Goal: Task Accomplishment & Management: Use online tool/utility

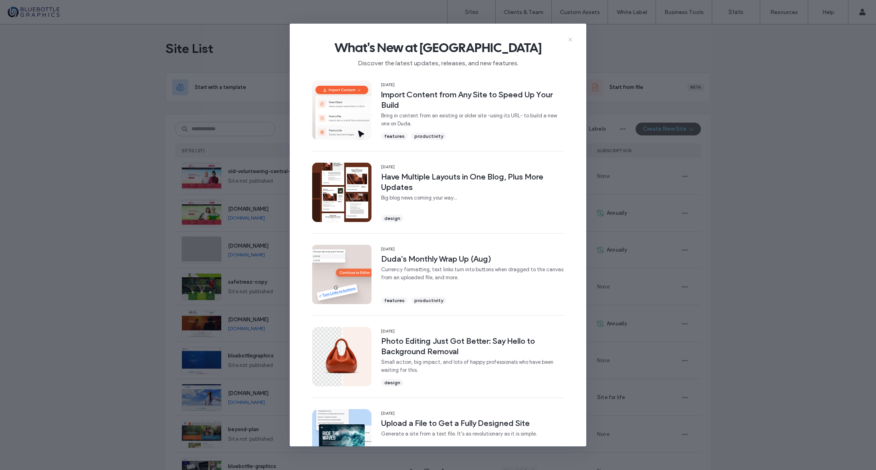
click at [571, 40] on use at bounding box center [570, 40] width 4 height 4
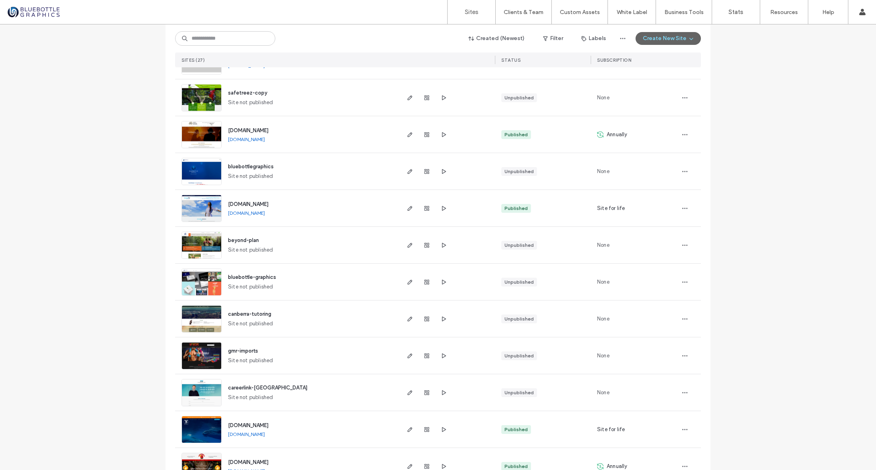
scroll to position [315, 0]
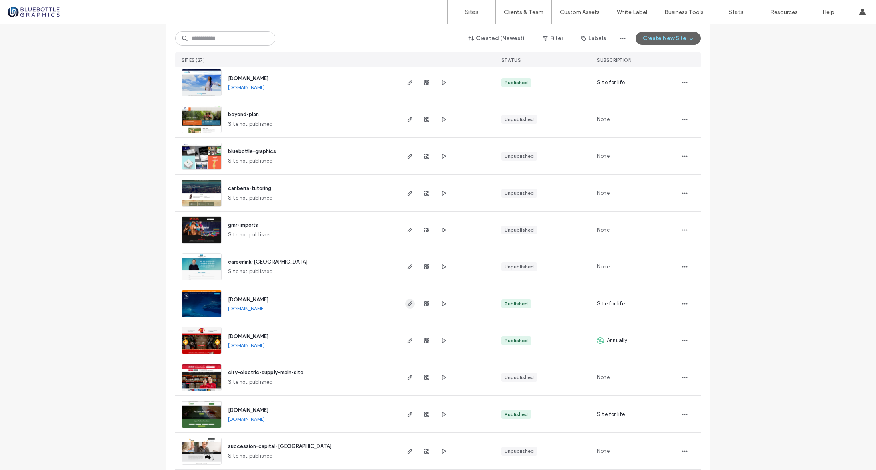
click at [407, 303] on icon "button" at bounding box center [410, 304] width 6 height 6
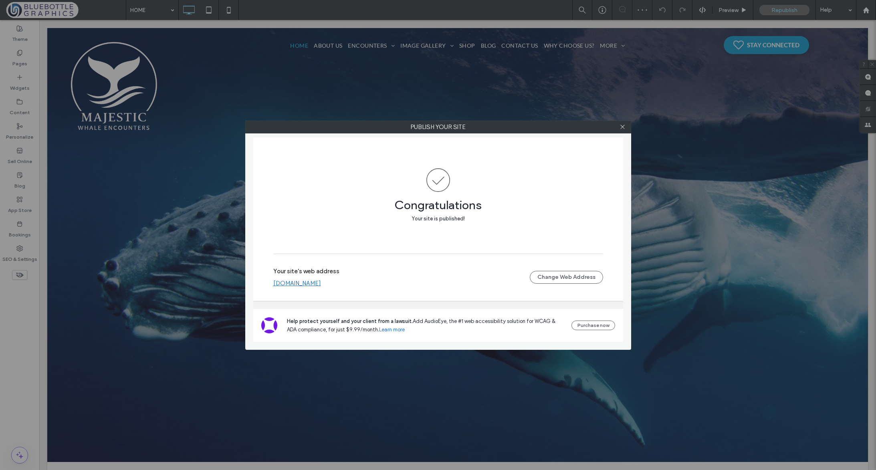
click at [321, 284] on link "[DOMAIN_NAME]" at bounding box center [297, 283] width 48 height 7
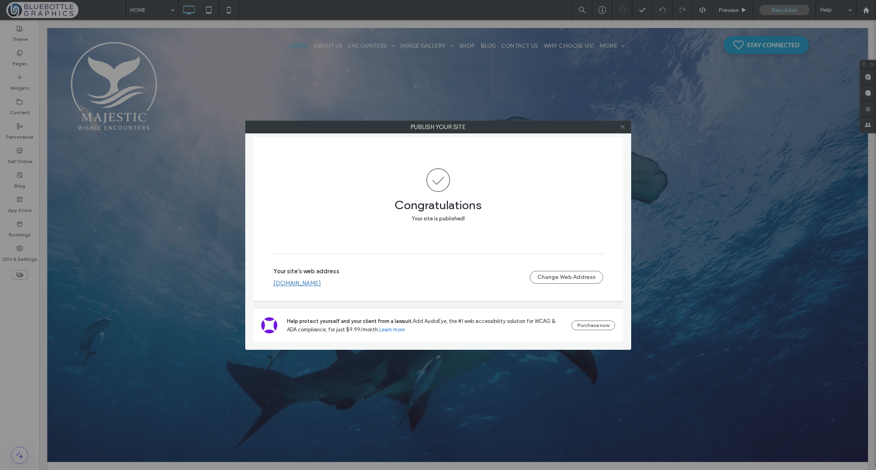
click at [621, 128] on use at bounding box center [622, 127] width 4 height 4
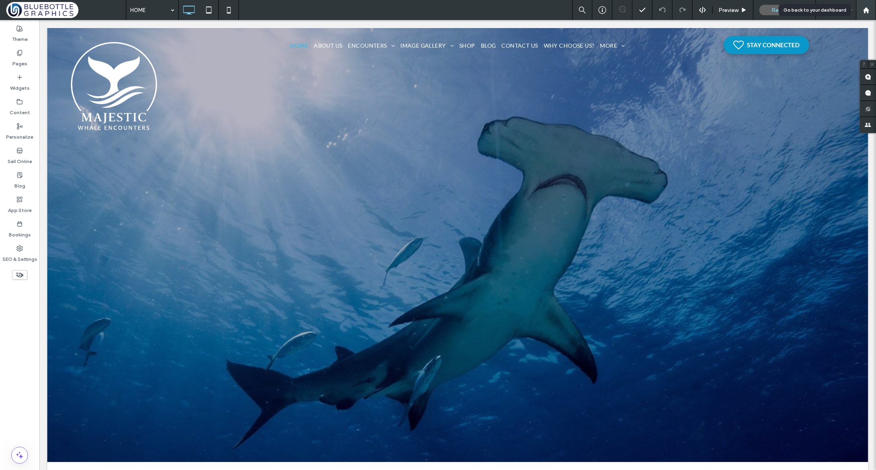
click at [866, 10] on use at bounding box center [866, 10] width 6 height 6
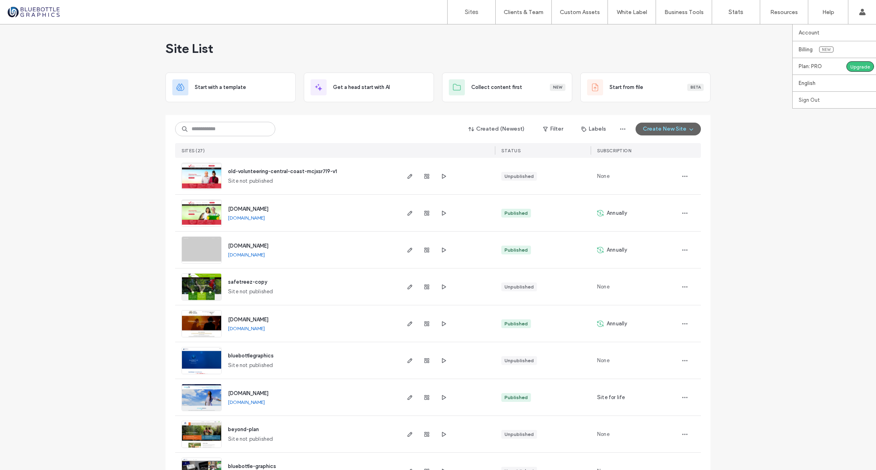
click at [815, 99] on label "Sign Out" at bounding box center [809, 100] width 21 height 6
